Goal: Navigation & Orientation: Find specific page/section

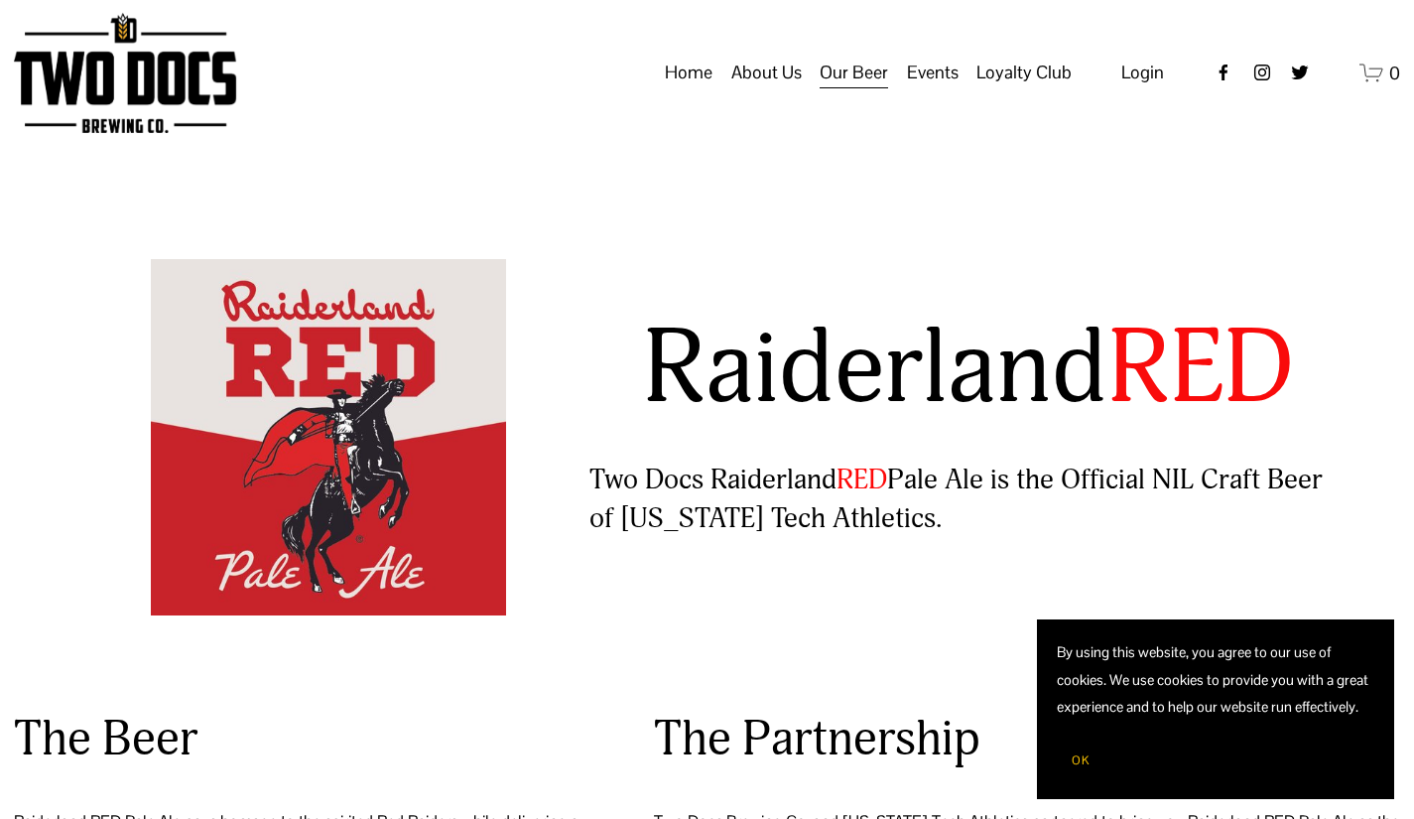
click at [1072, 761] on span "OK" at bounding box center [1081, 760] width 18 height 16
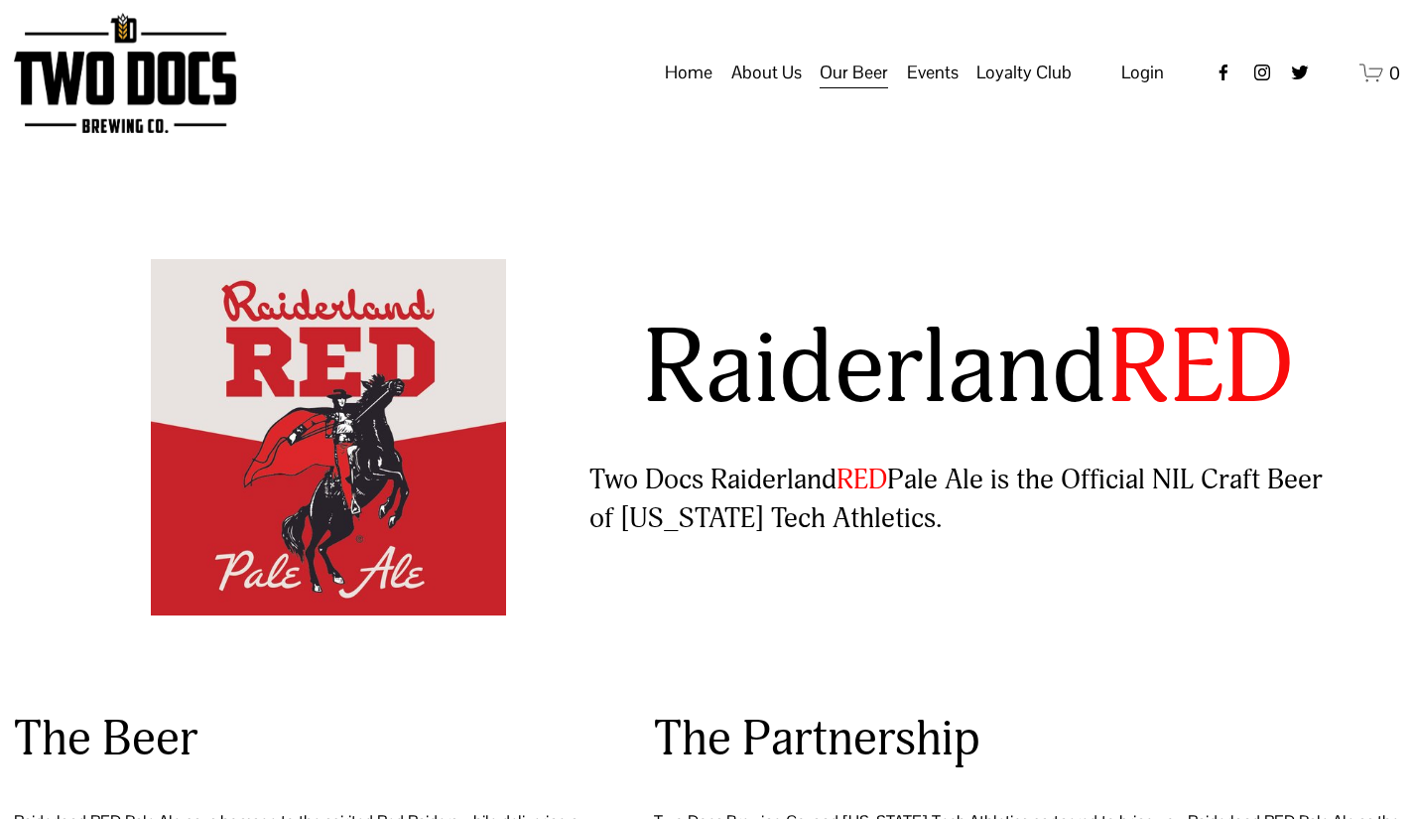
click at [0, 0] on span "Calendar" at bounding box center [0, 0] width 0 height 0
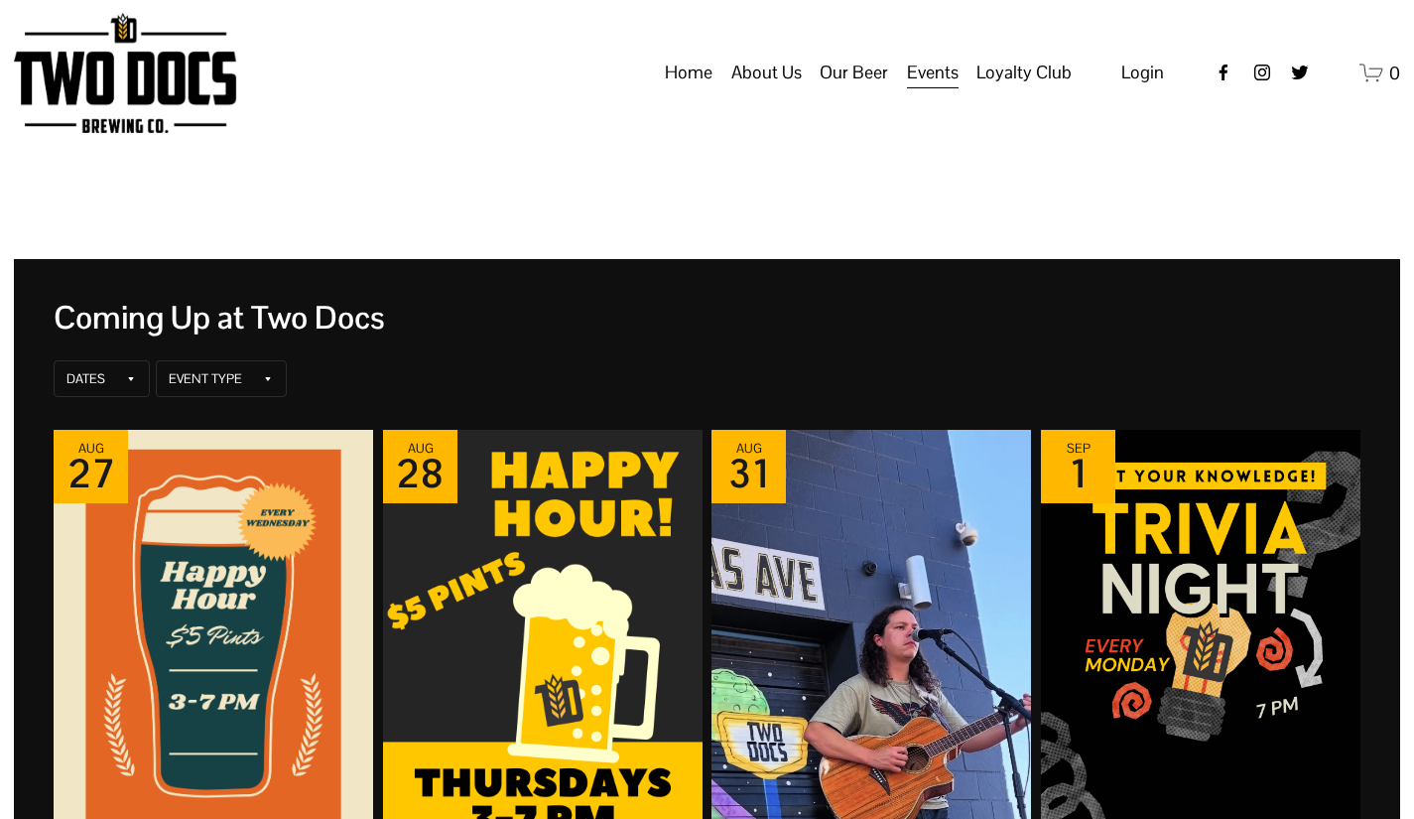
click at [697, 85] on link "Home" at bounding box center [689, 73] width 48 height 38
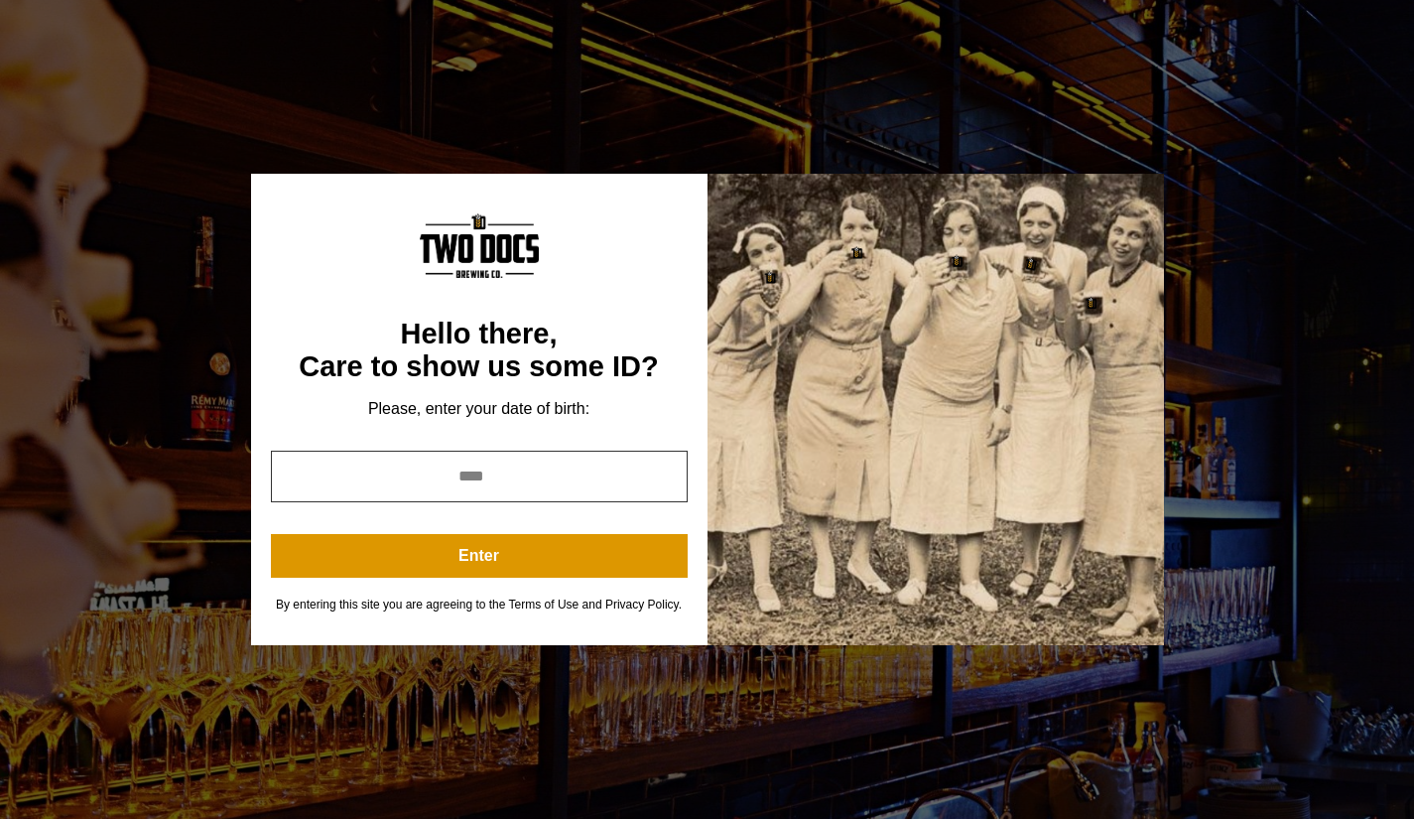
click at [499, 484] on input "year" at bounding box center [479, 476] width 417 height 52
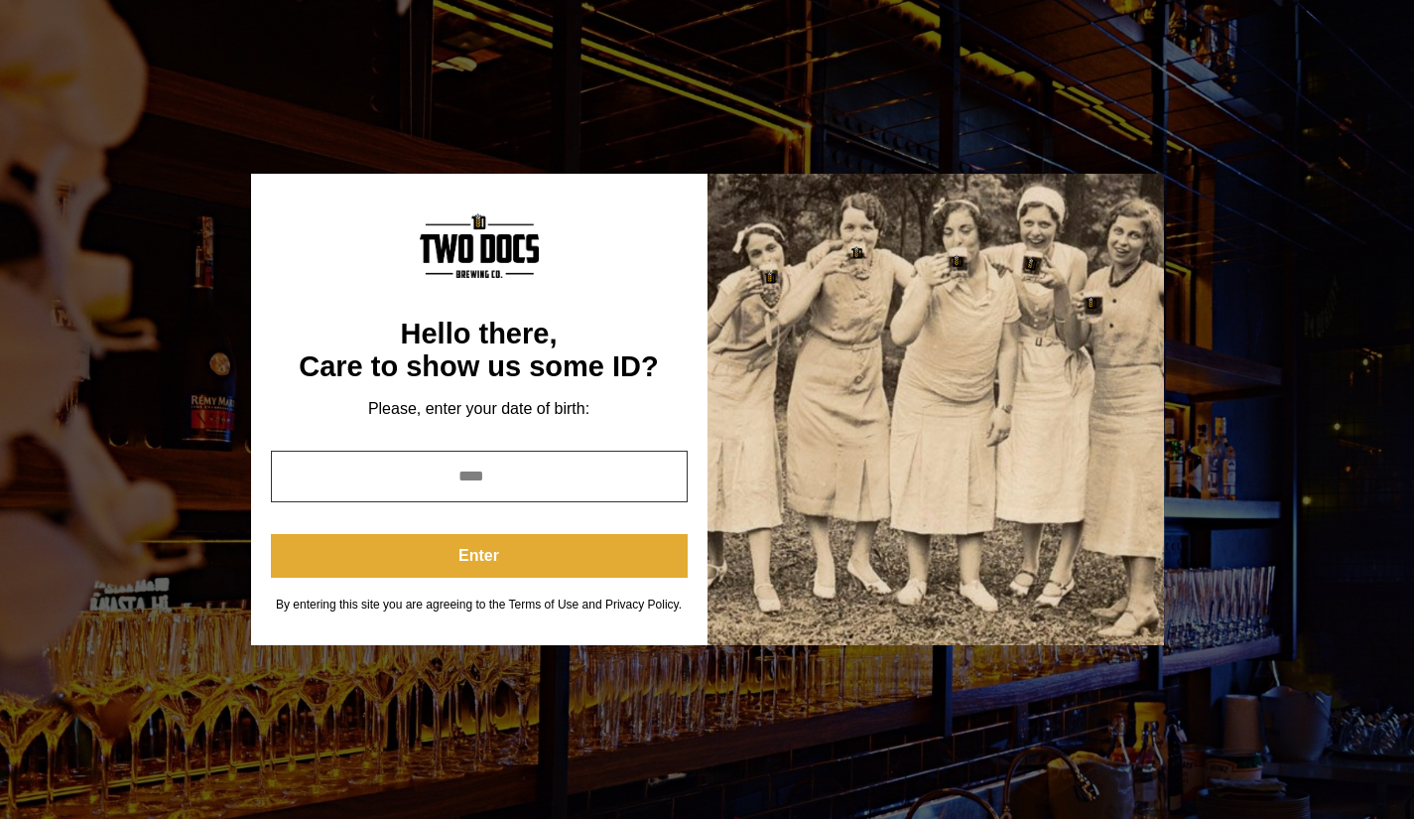
type input "****"
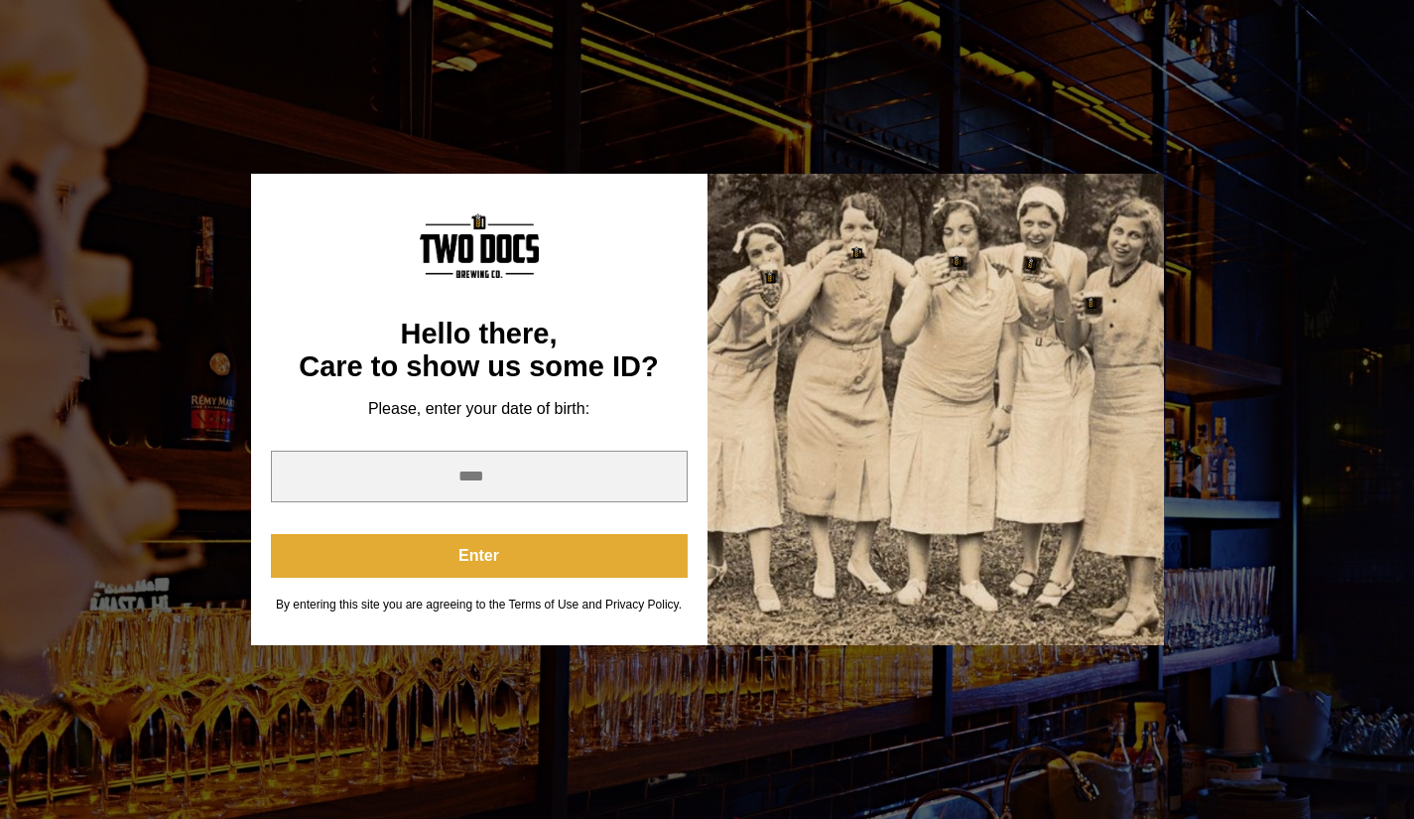
click at [505, 560] on button "Enter" at bounding box center [479, 556] width 417 height 44
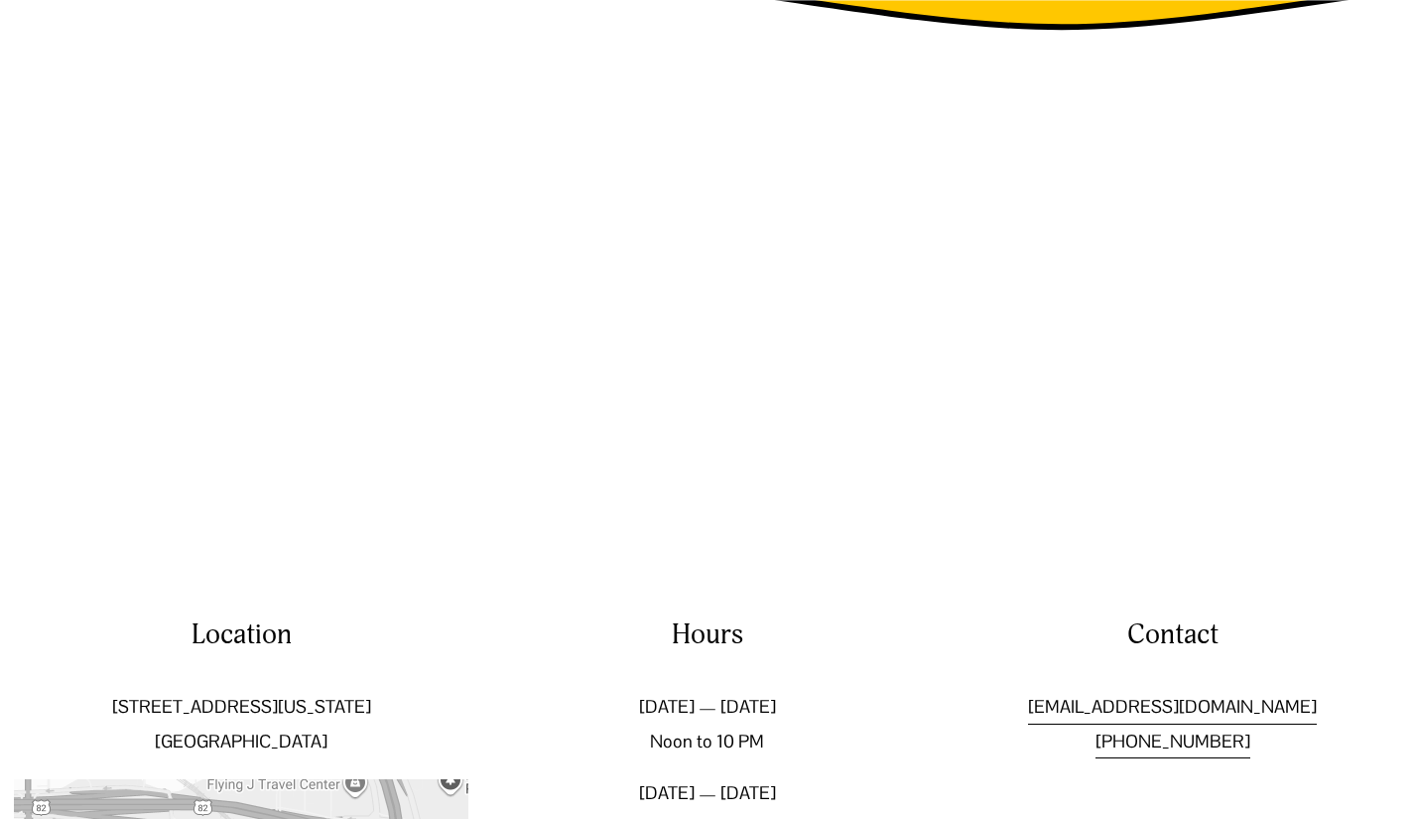
scroll to position [2921, 0]
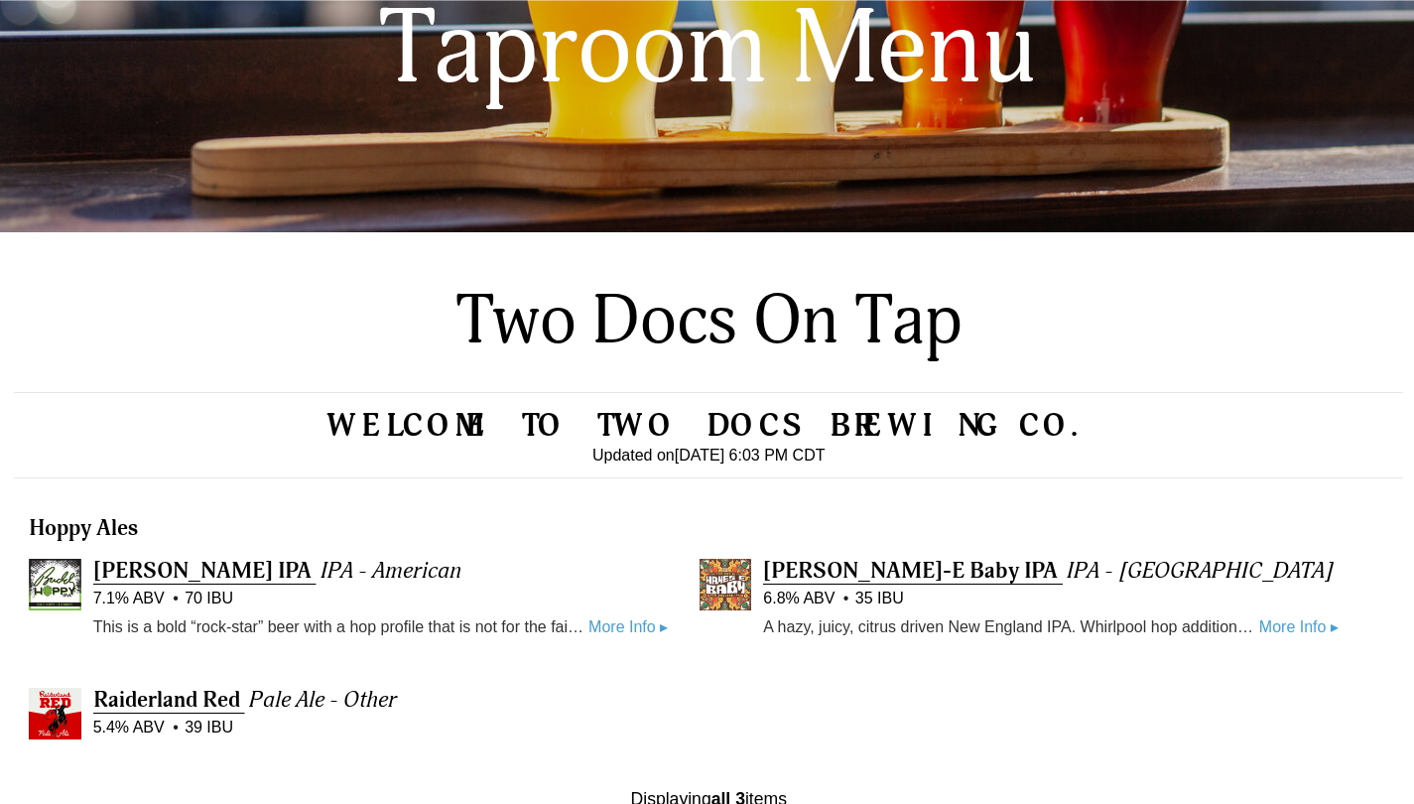
scroll to position [300, 0]
